Goal: Find specific page/section: Find specific page/section

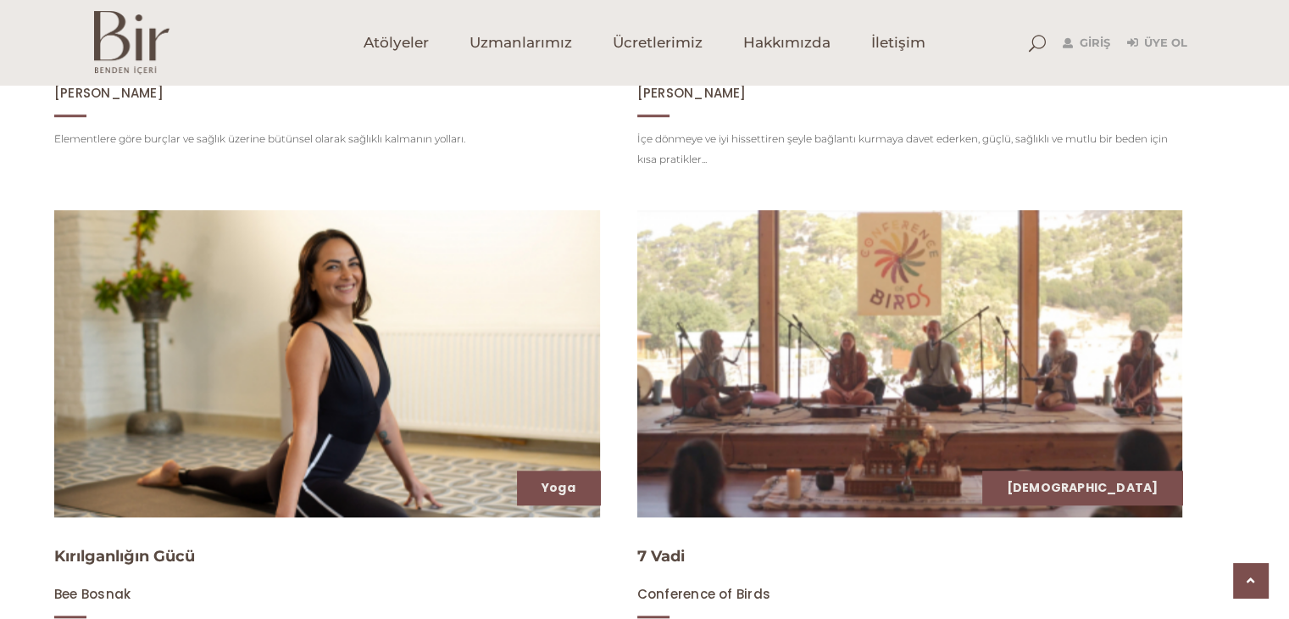
scroll to position [1234, 0]
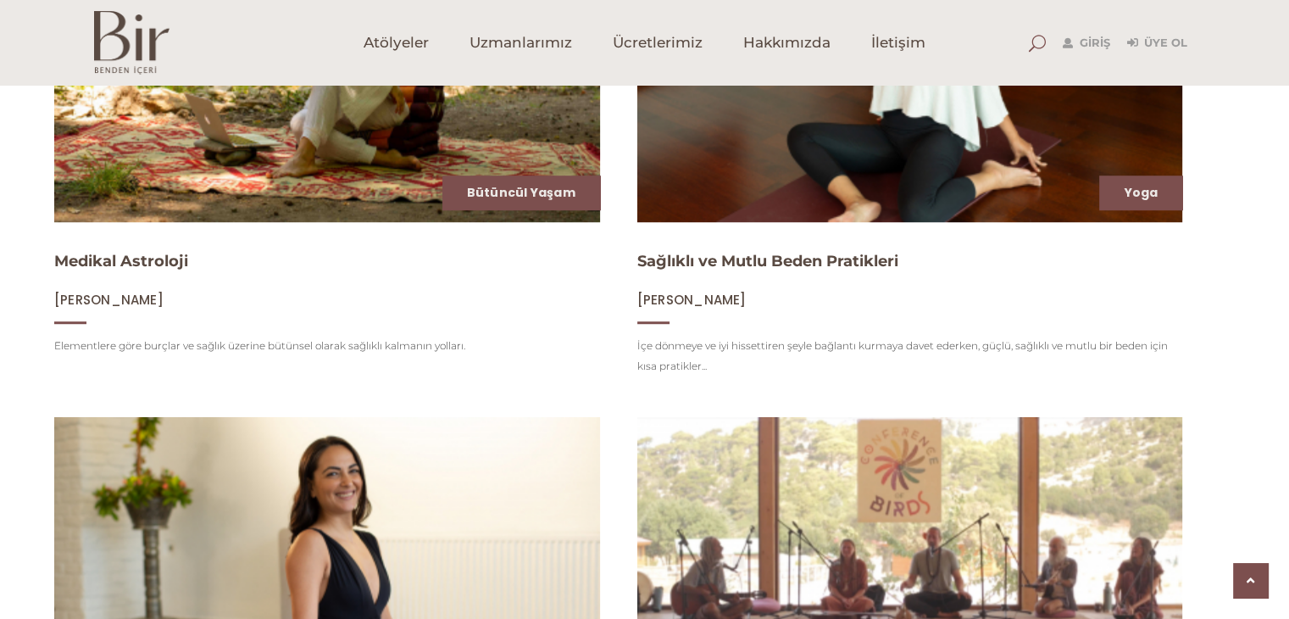
click at [1038, 46] on span at bounding box center [1037, 43] width 17 height 17
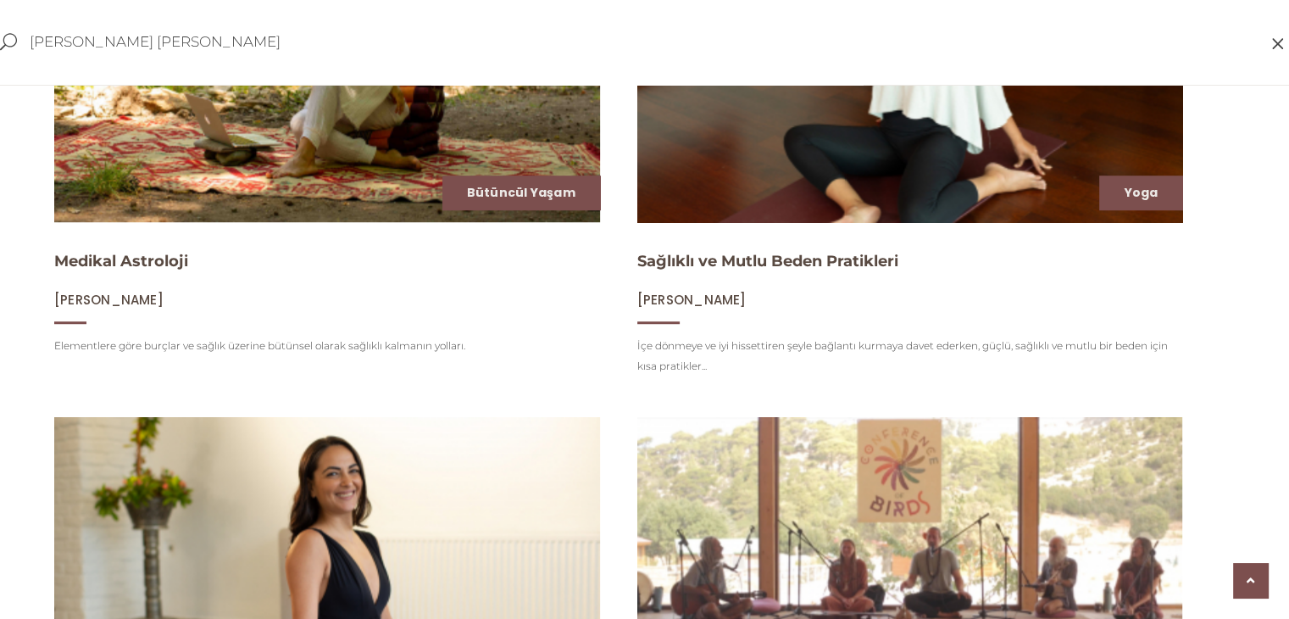
type input "MEHMET ARI BALCI"
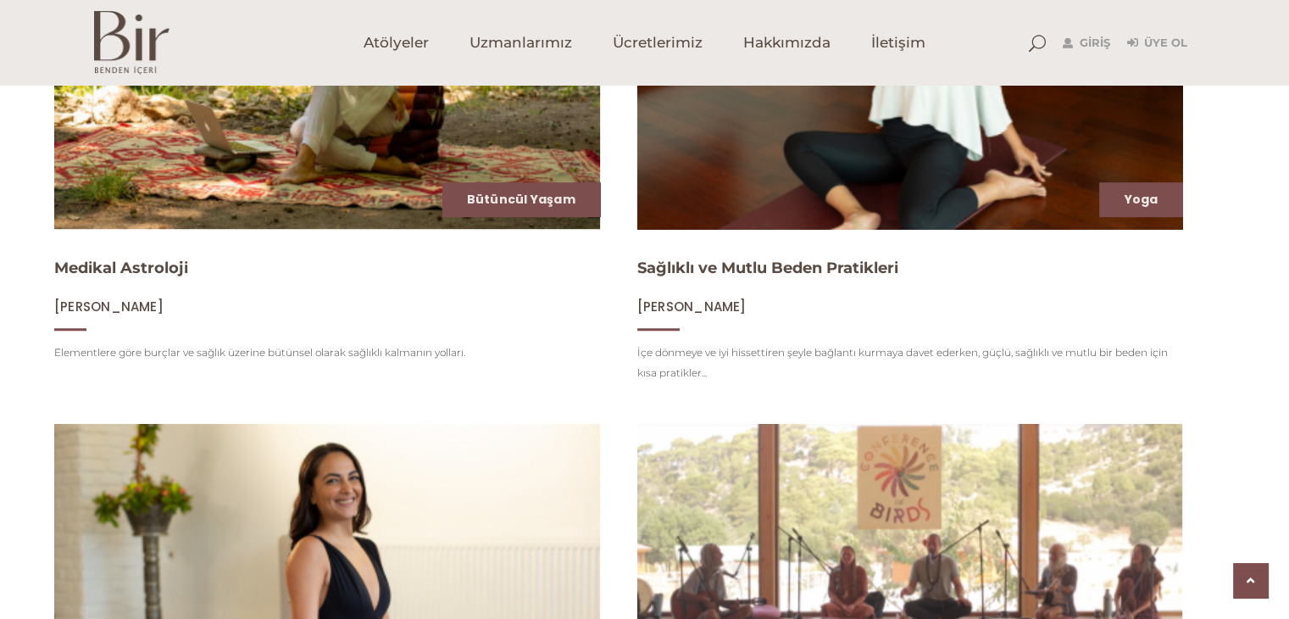
scroll to position [1221, 0]
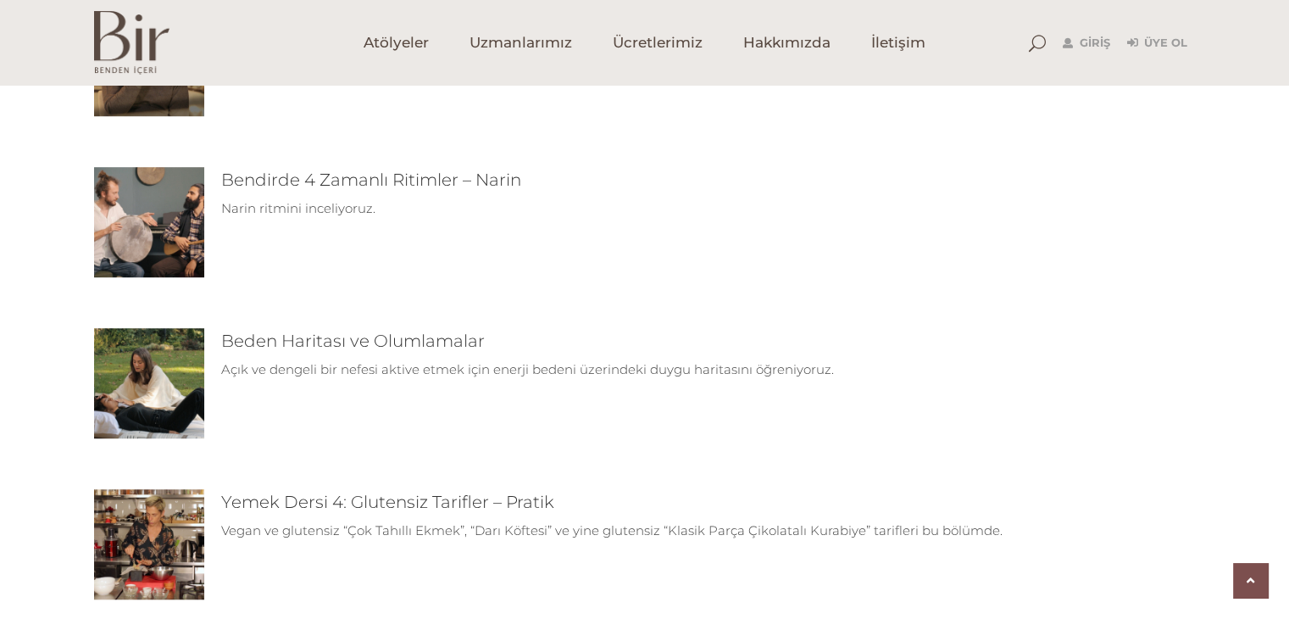
scroll to position [1547, 0]
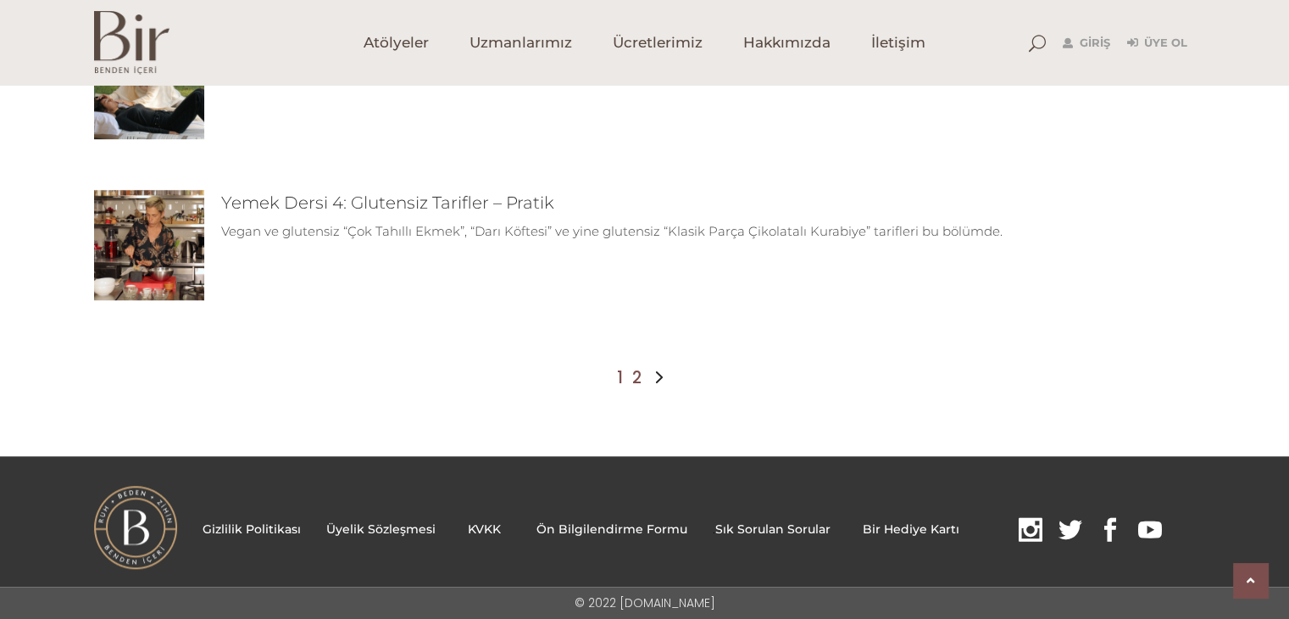
click at [634, 377] on link "2" at bounding box center [636, 378] width 9 height 20
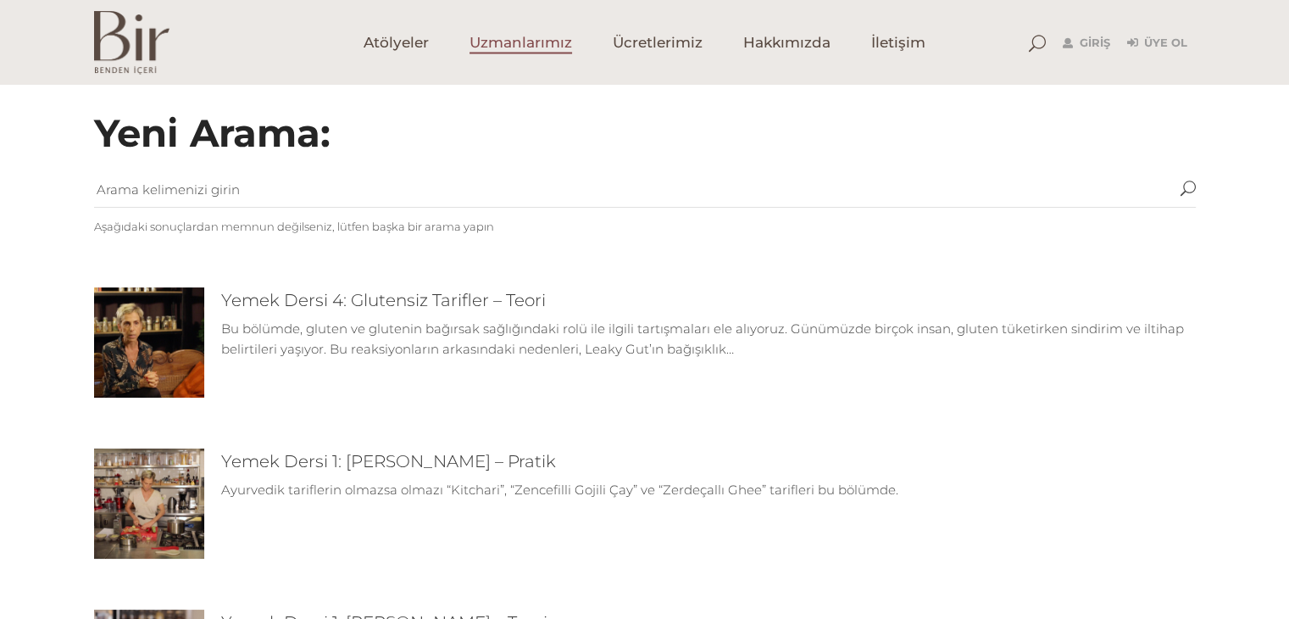
click at [541, 44] on span "Uzmanlarımız" at bounding box center [521, 42] width 103 height 19
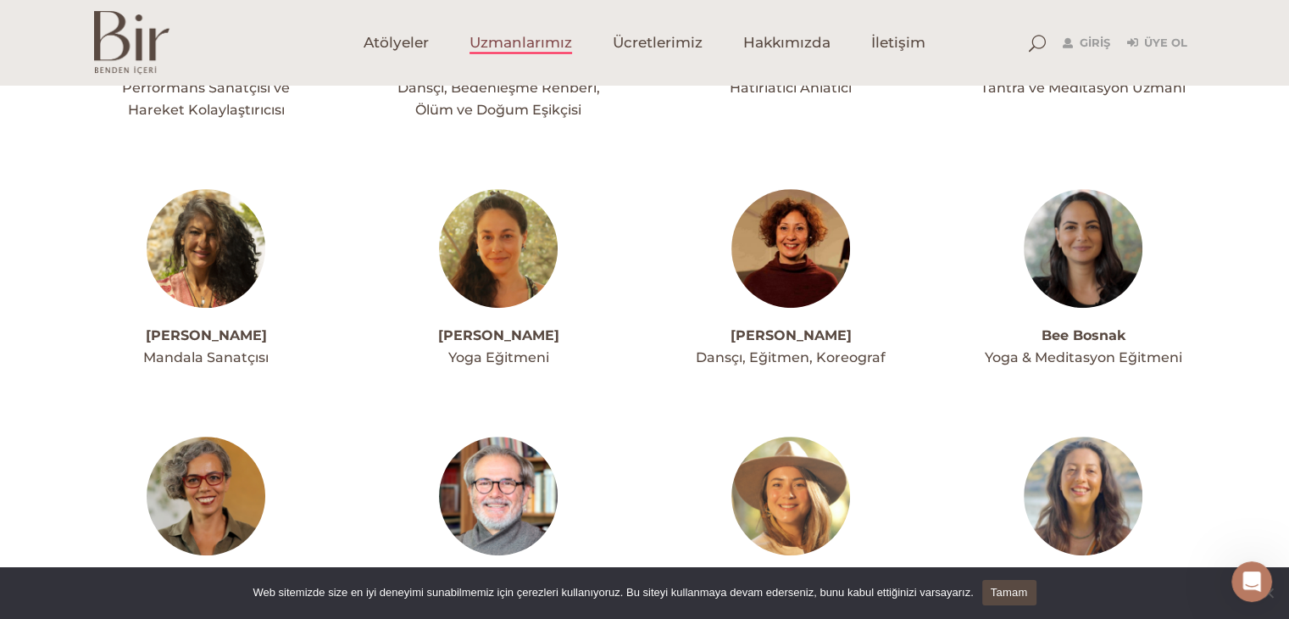
scroll to position [254, 0]
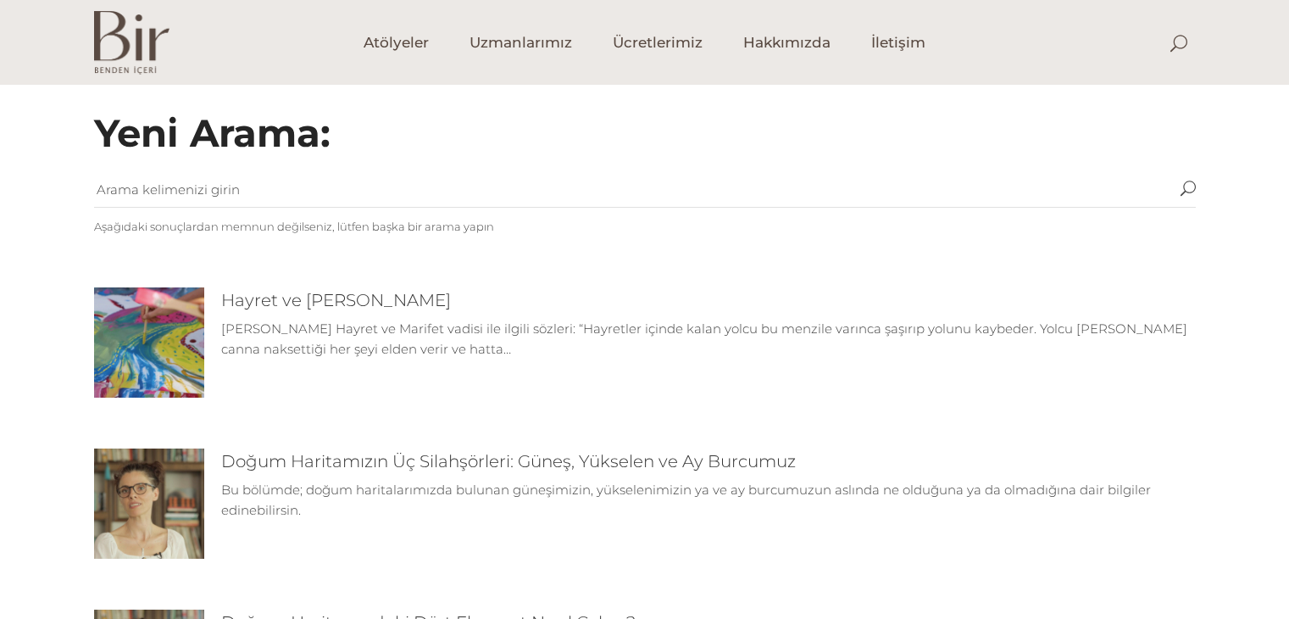
scroll to position [1547, 0]
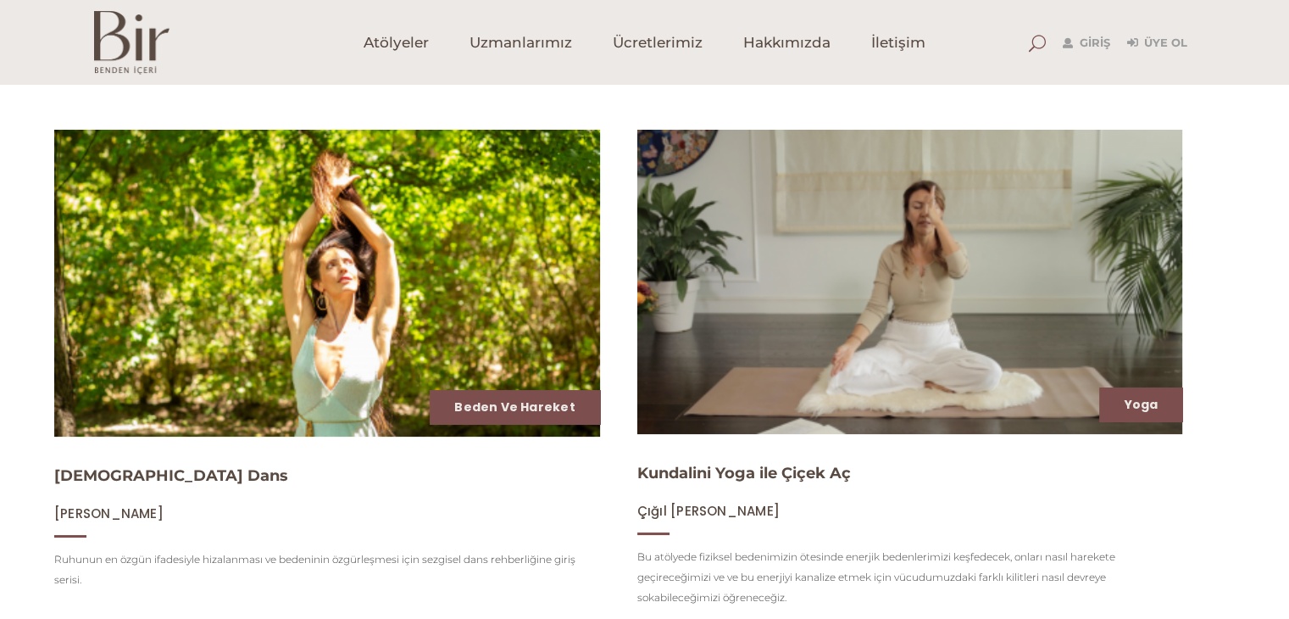
click at [1039, 45] on span at bounding box center [1037, 43] width 17 height 17
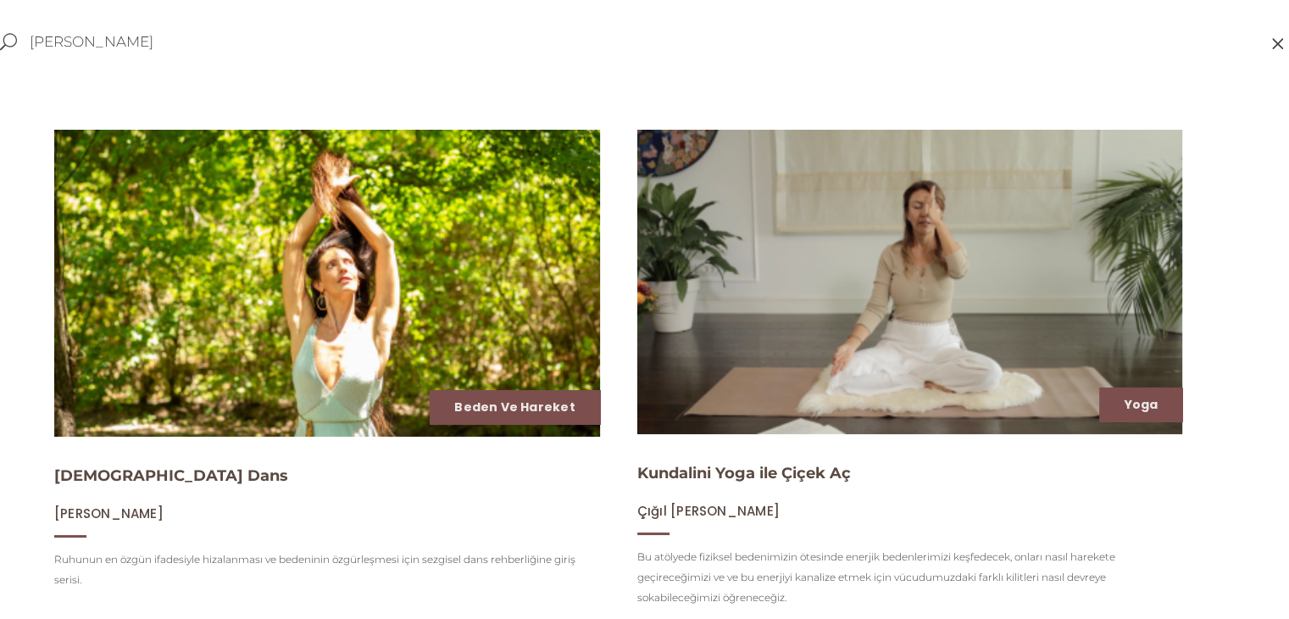
type input "ARI BALCI"
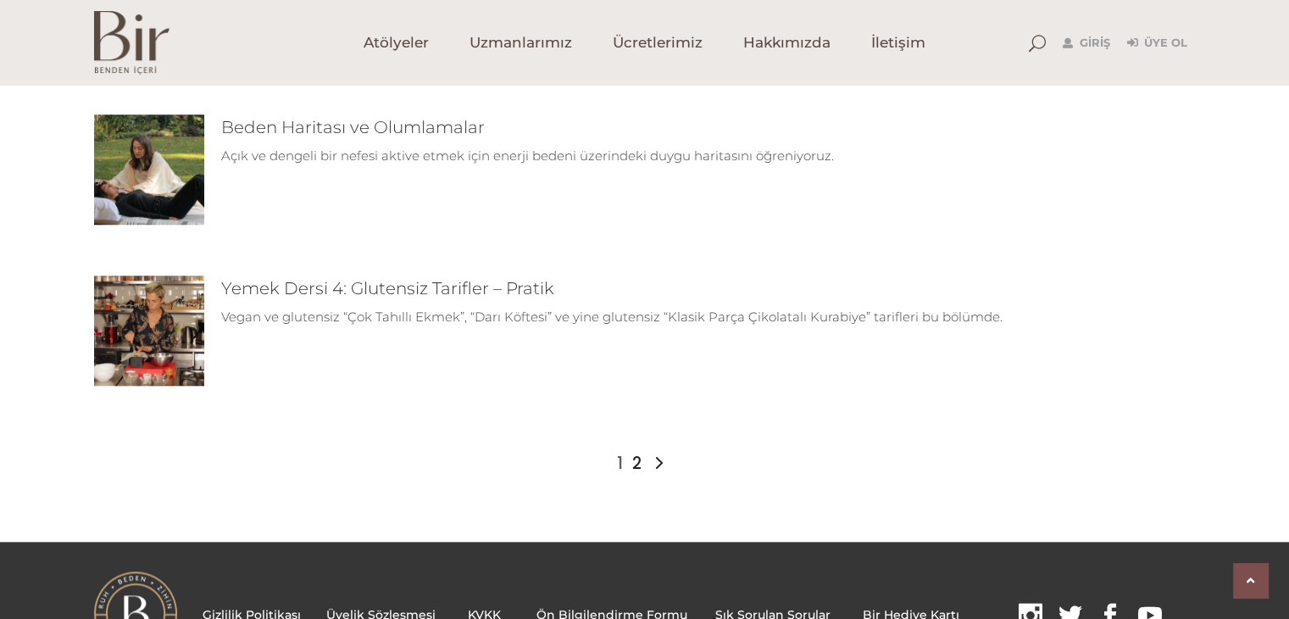
scroll to position [1547, 0]
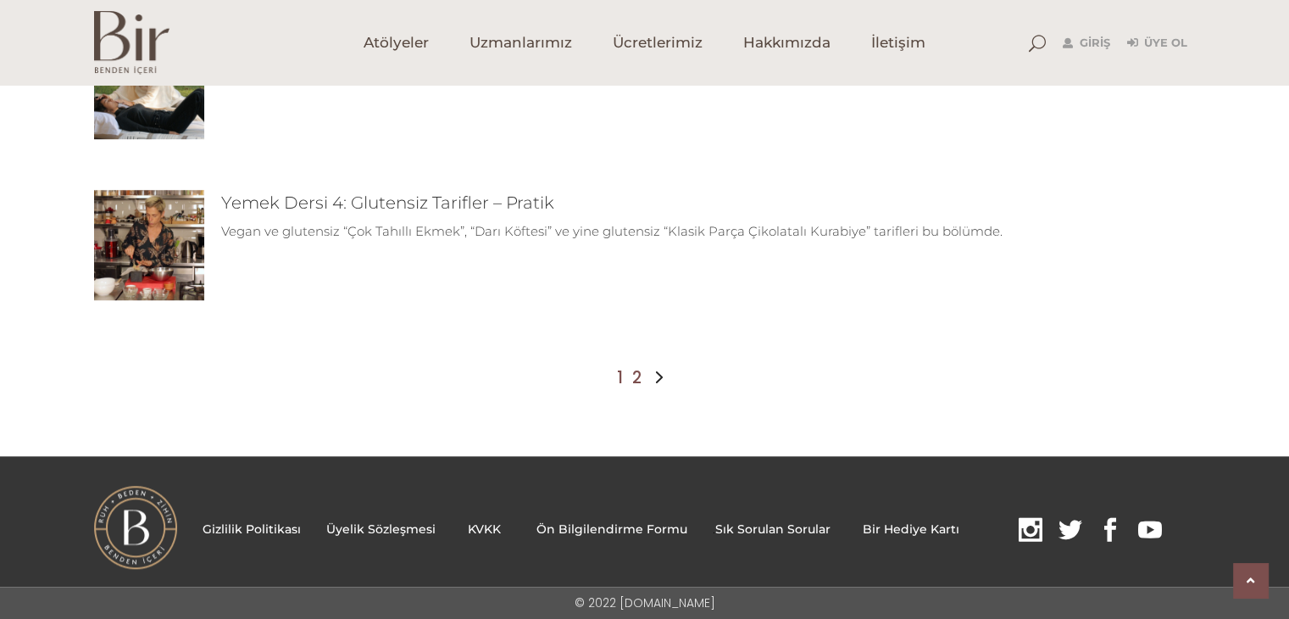
click at [637, 379] on link "2" at bounding box center [636, 378] width 9 height 20
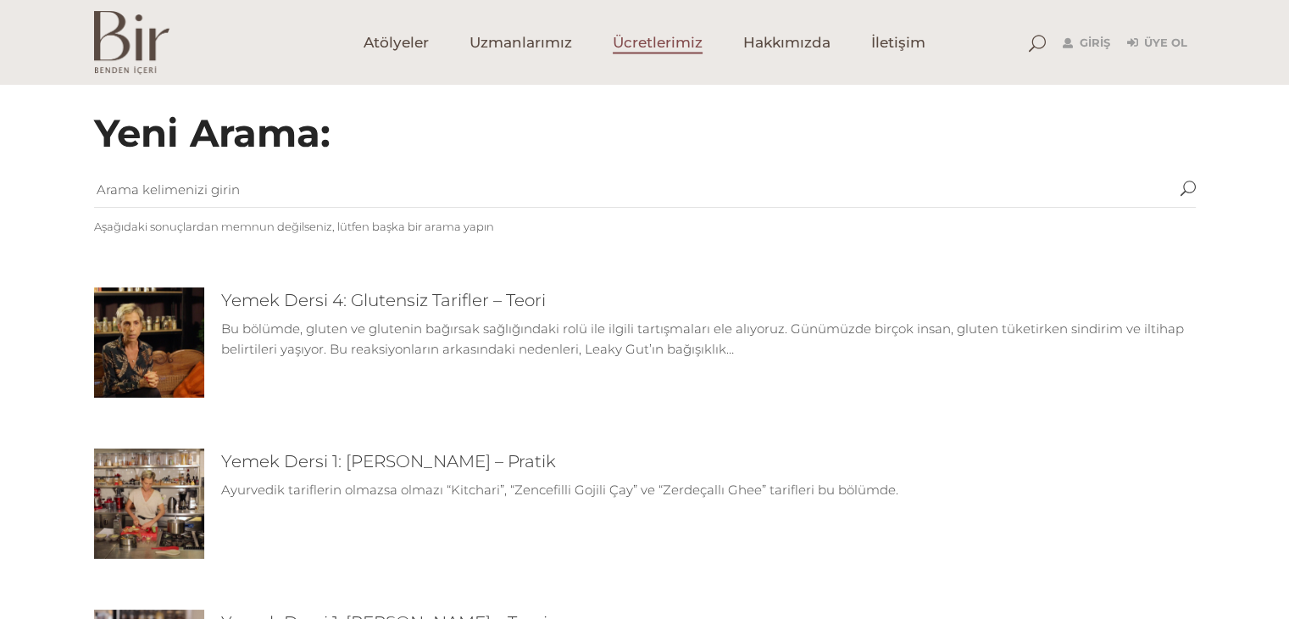
click at [667, 48] on span "Ücretlerimiz" at bounding box center [658, 42] width 90 height 19
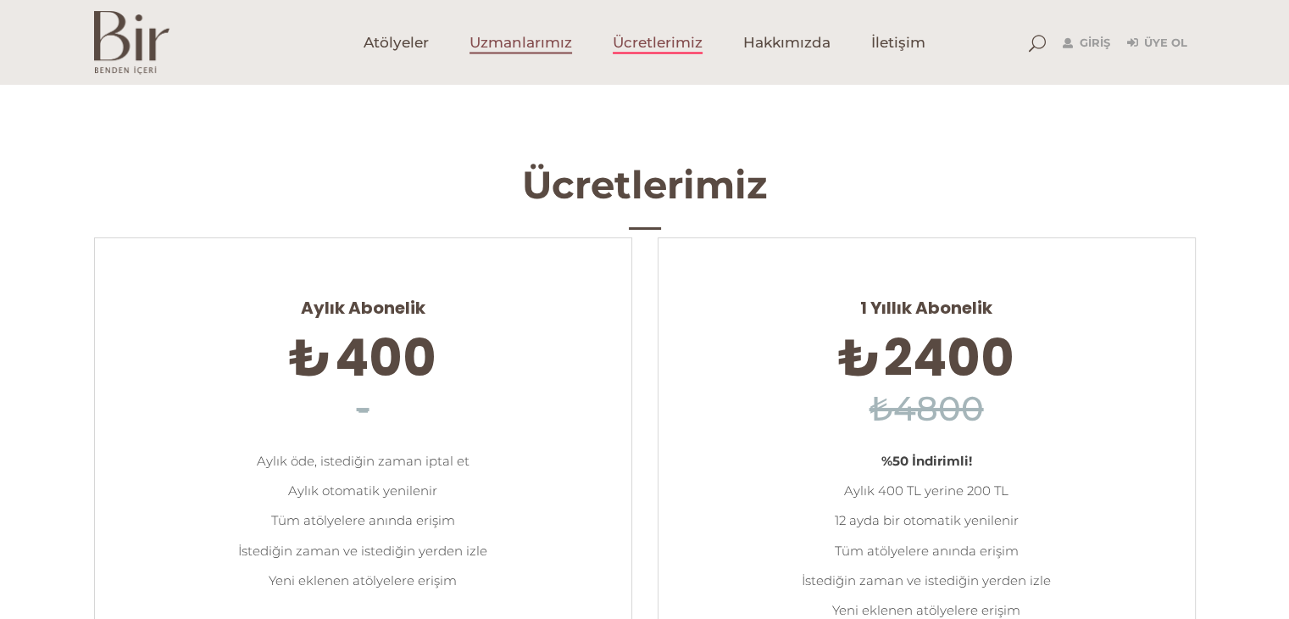
click at [539, 38] on span "Uzmanlarımız" at bounding box center [521, 42] width 103 height 19
